Goal: Navigation & Orientation: Find specific page/section

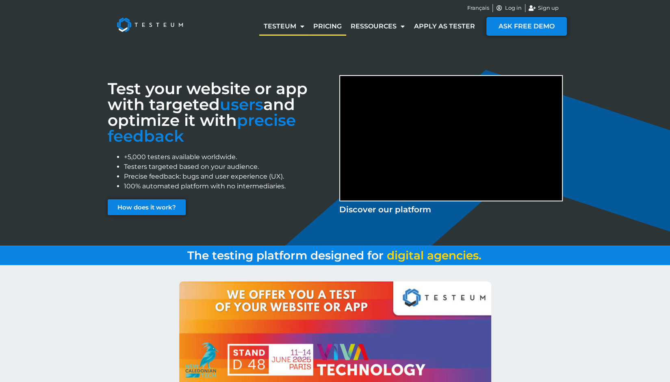
click at [325, 26] on link "Pricing" at bounding box center [327, 26] width 37 height 19
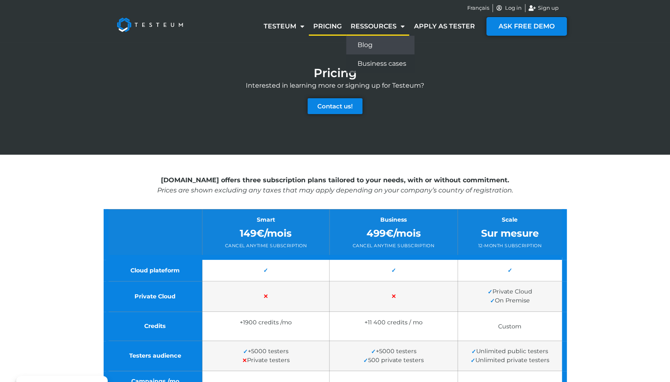
click at [369, 46] on link "Blog" at bounding box center [380, 45] width 68 height 19
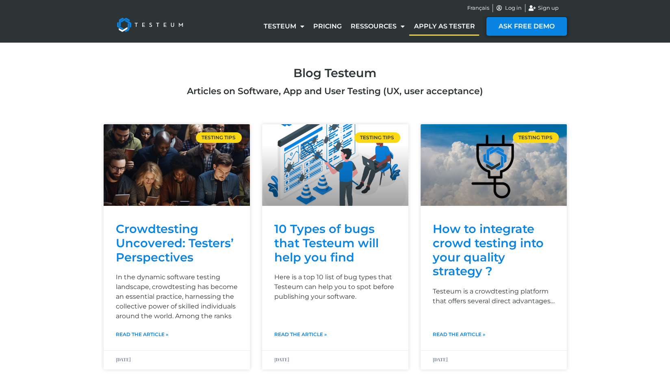
click at [438, 24] on link "Apply as tester" at bounding box center [444, 26] width 70 height 19
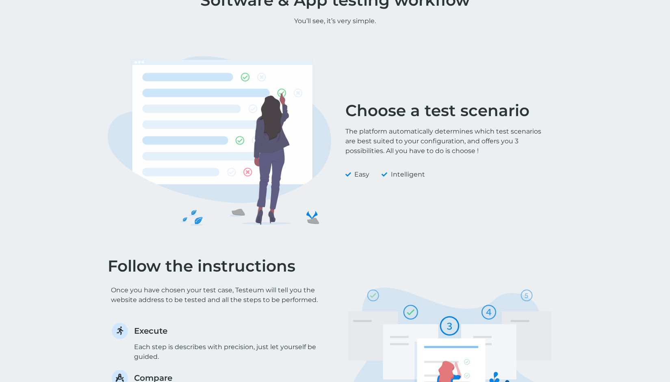
scroll to position [182, 0]
